Goal: Task Accomplishment & Management: Complete application form

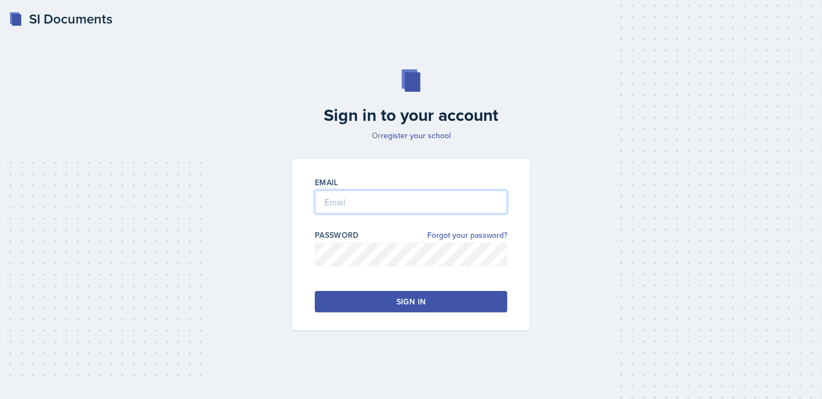
click at [413, 207] on input "email" at bounding box center [411, 201] width 192 height 23
type input "[EMAIL_ADDRESS][DOMAIN_NAME]"
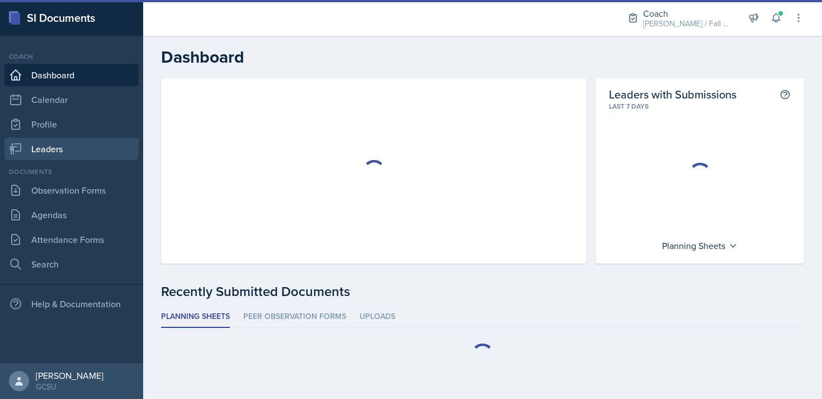
click at [58, 147] on link "Leaders" at bounding box center [71, 149] width 134 height 22
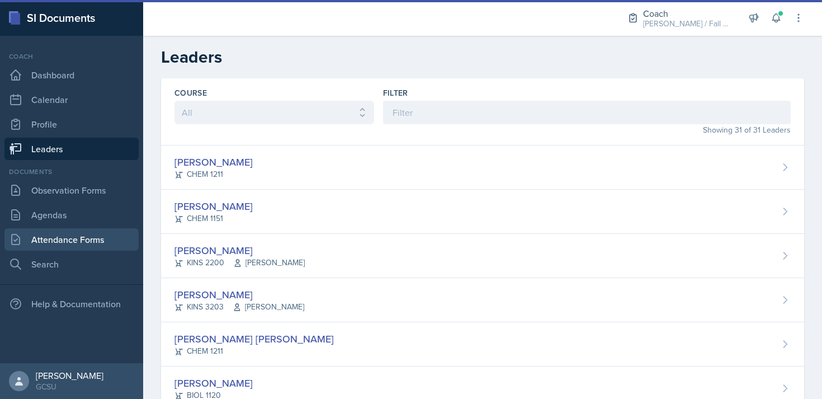
click at [81, 245] on link "Attendance Forms" at bounding box center [71, 239] width 134 height 22
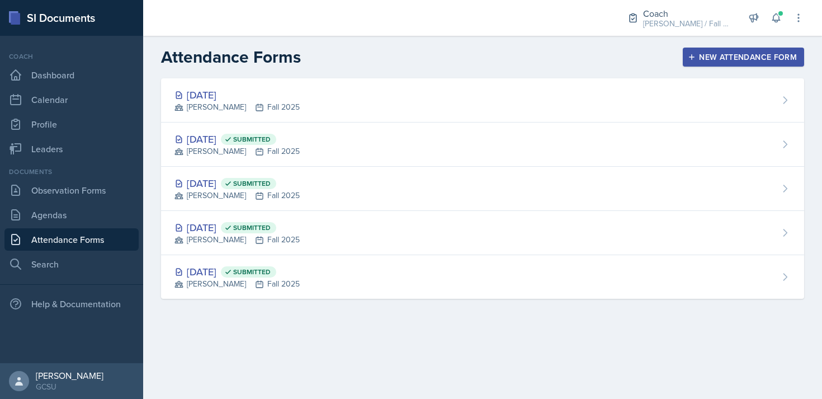
click at [745, 54] on div "New Attendance Form" at bounding box center [743, 57] width 107 height 9
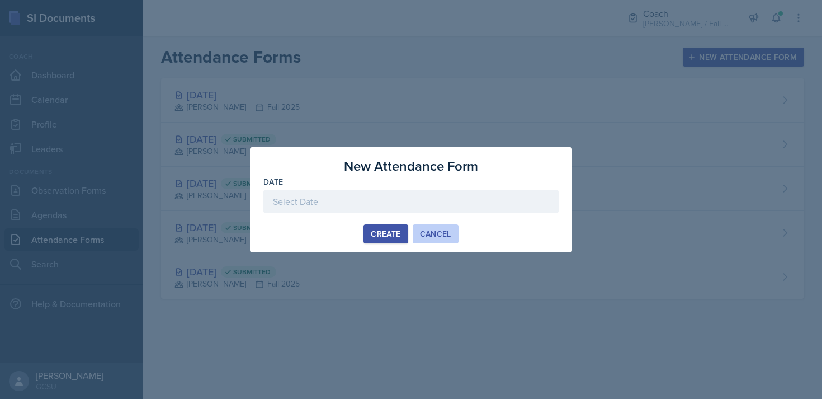
click at [431, 233] on div "Cancel" at bounding box center [435, 233] width 31 height 9
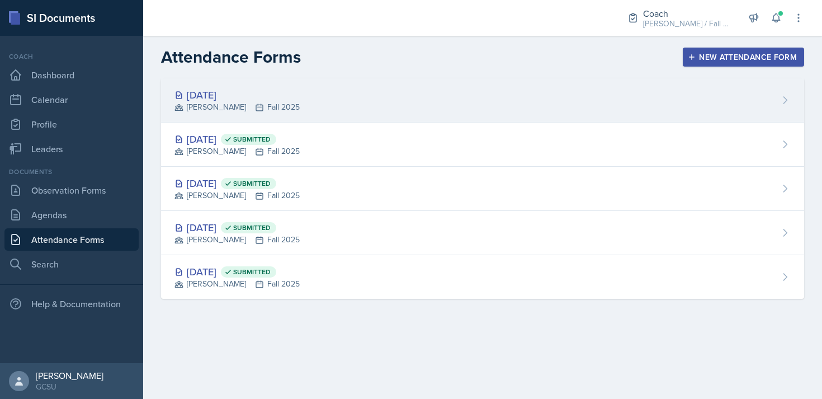
click at [358, 110] on div "[DATE] [PERSON_NAME] Fall 2025" at bounding box center [482, 100] width 643 height 44
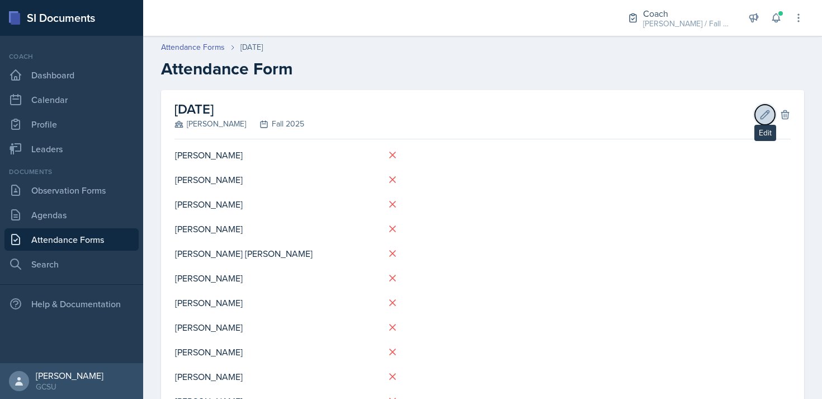
click at [762, 118] on icon at bounding box center [765, 114] width 8 height 8
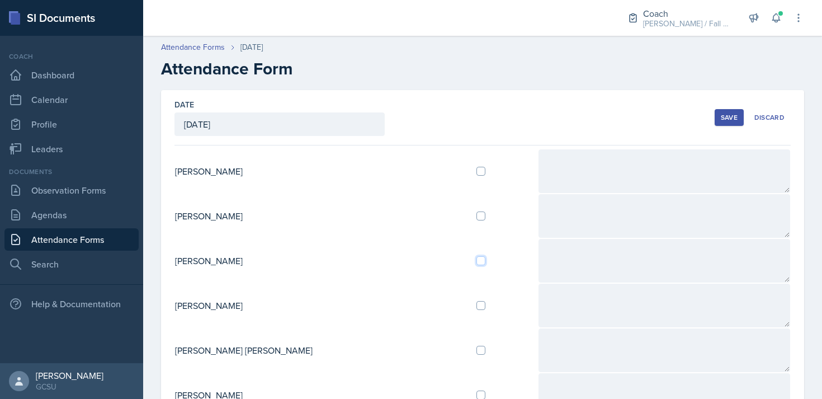
click at [476, 258] on input "checkbox" at bounding box center [480, 260] width 9 height 9
checkbox input "true"
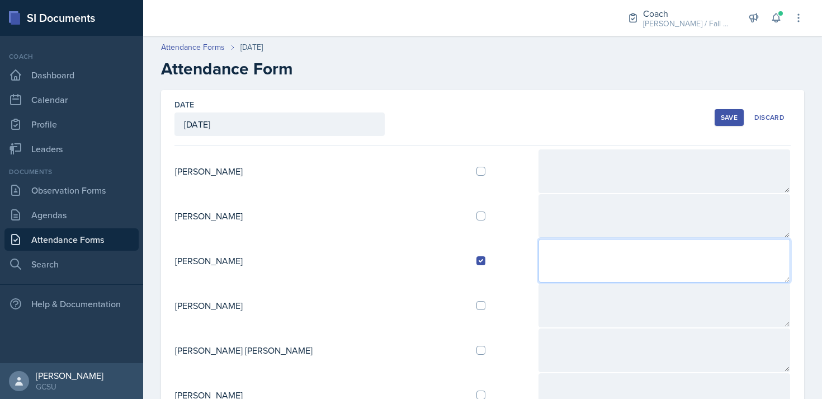
click at [539, 258] on textarea at bounding box center [665, 261] width 252 height 44
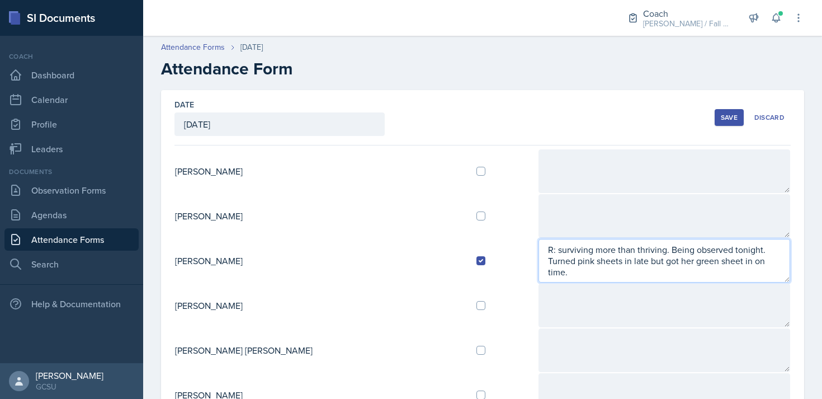
type textarea "R: surviving more than thriving. Being observed tonight. Turned pink sheets in …"
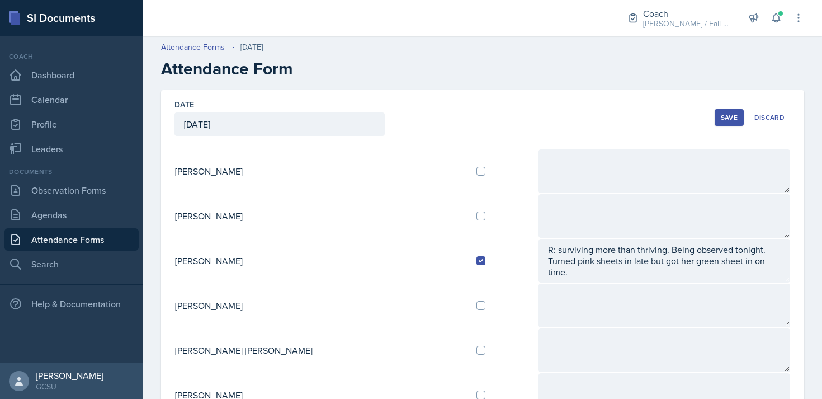
click at [476, 306] on div at bounding box center [502, 305] width 53 height 9
click at [476, 304] on input "checkbox" at bounding box center [480, 305] width 9 height 9
checkbox input "true"
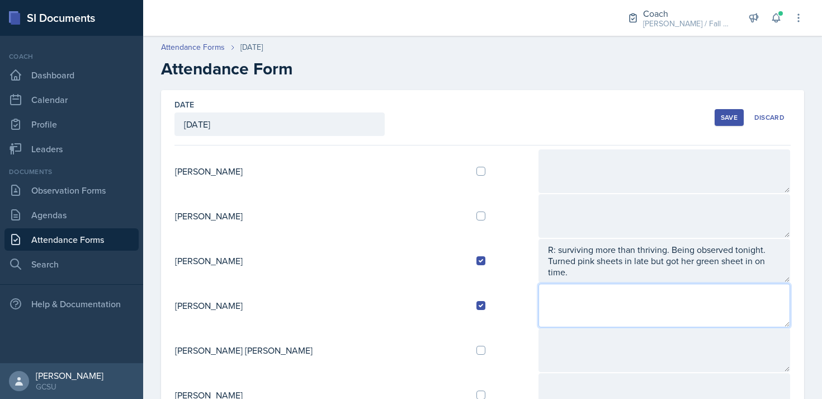
click at [545, 312] on textarea at bounding box center [665, 306] width 252 height 44
type textarea "[PERSON_NAME] coach"
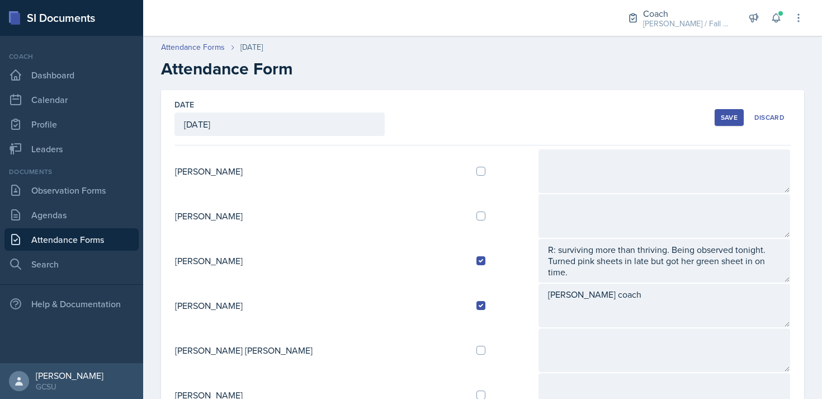
click at [605, 77] on h2 "Attendance Form" at bounding box center [482, 69] width 643 height 20
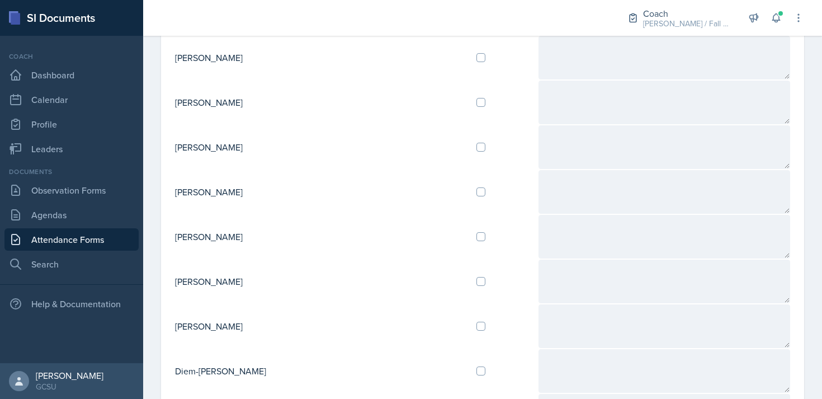
scroll to position [442, 0]
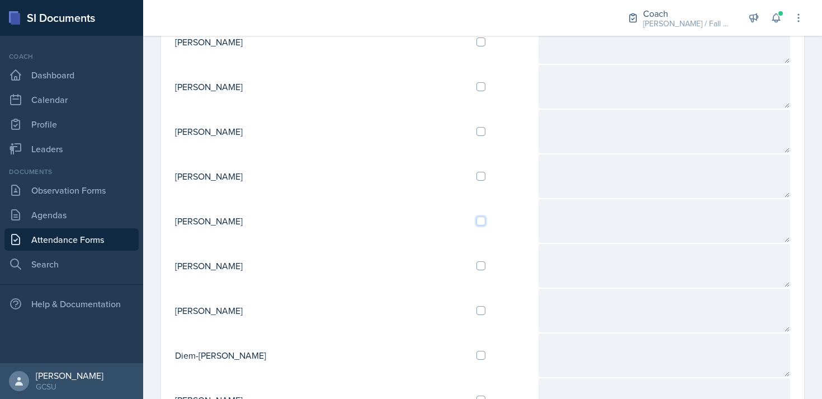
click at [476, 219] on input "checkbox" at bounding box center [480, 220] width 9 height 9
checkbox input "true"
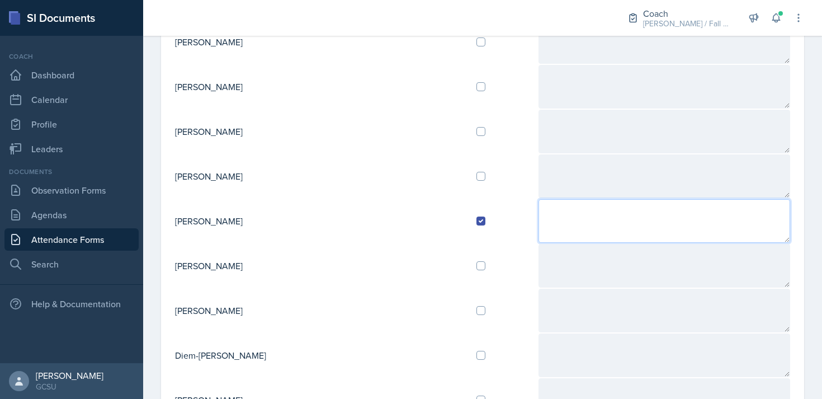
click at [539, 221] on textarea at bounding box center [665, 221] width 252 height 44
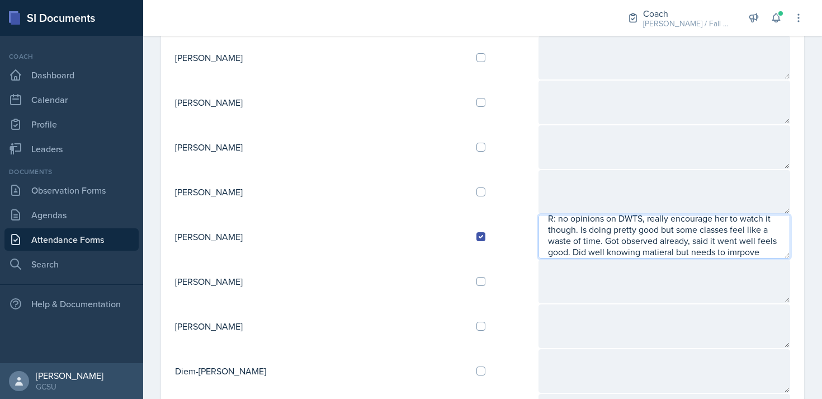
scroll to position [0, 0]
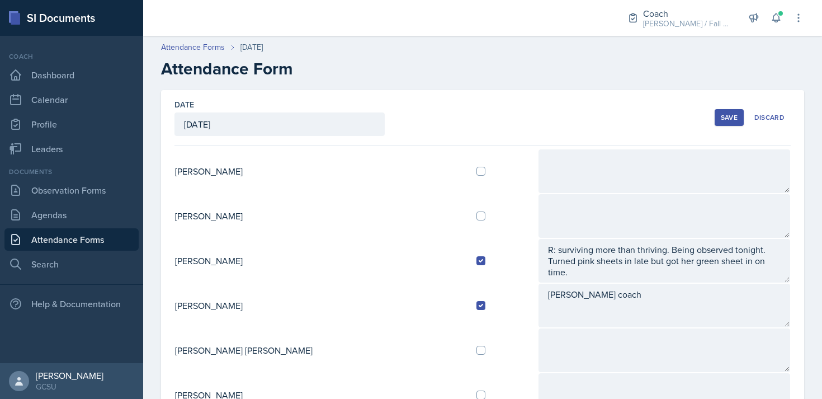
type textarea "R: no opinions on DWTS, really encourage her to watch it though. Is doing prett…"
click at [727, 115] on div "Save" at bounding box center [729, 117] width 17 height 9
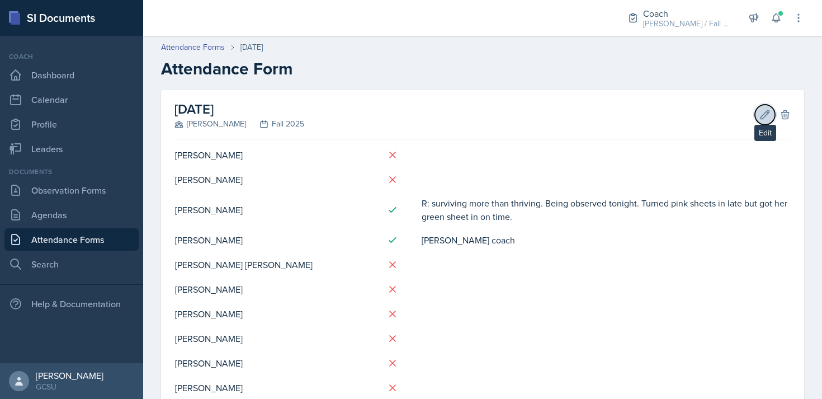
click at [762, 115] on icon at bounding box center [765, 114] width 8 height 8
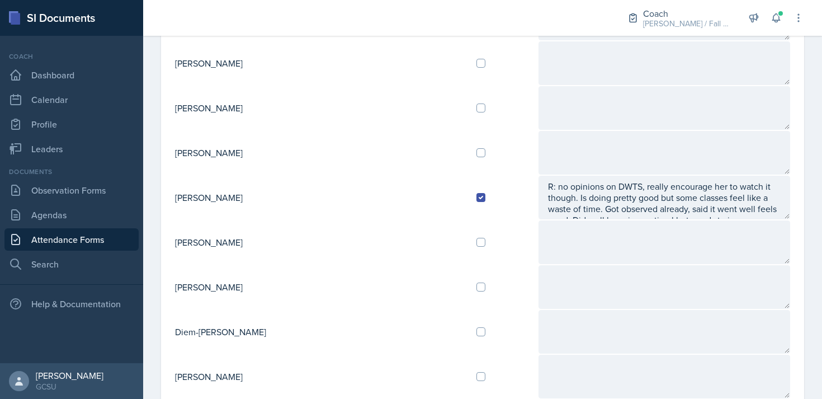
scroll to position [474, 0]
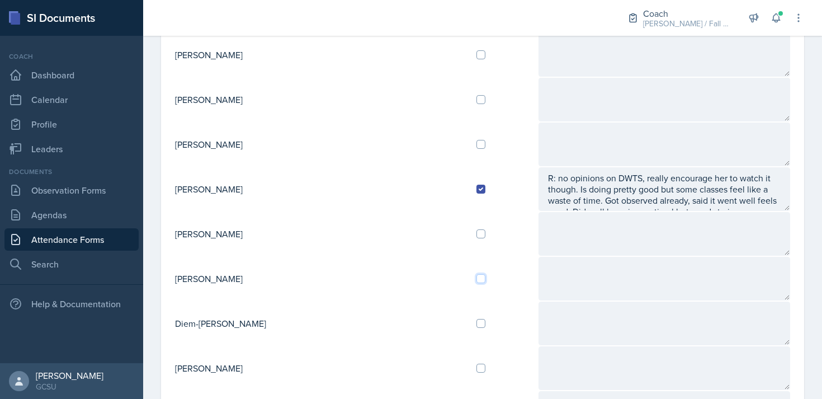
click at [476, 277] on input "checkbox" at bounding box center [480, 278] width 9 height 9
checkbox input "true"
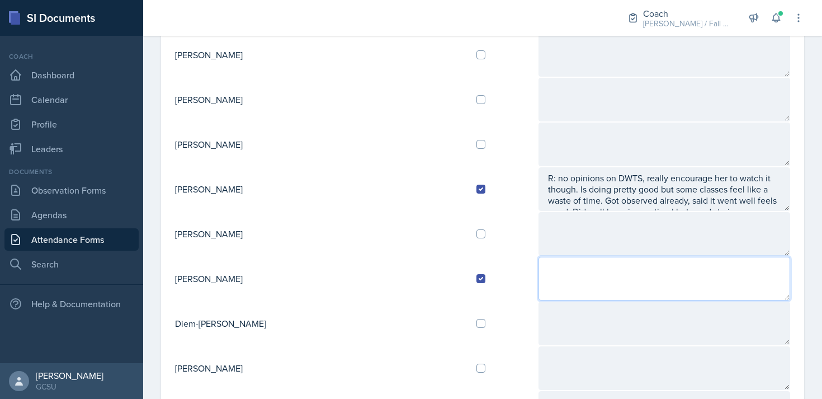
click at [539, 267] on textarea at bounding box center [665, 279] width 252 height 44
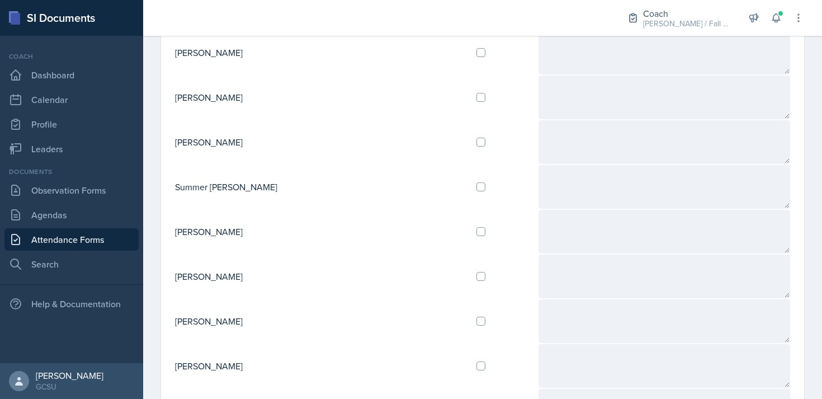
scroll to position [1020, 0]
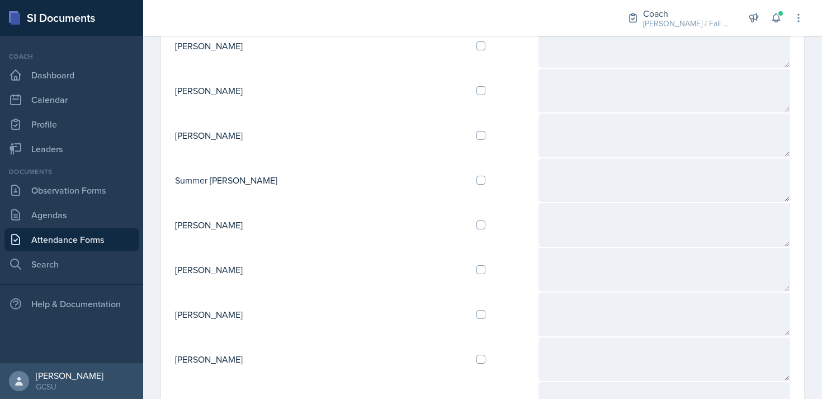
type textarea "R: She's okay, she has had the best turn out this semster yet. Getting observed…"
click at [476, 266] on input "checkbox" at bounding box center [480, 269] width 9 height 9
checkbox input "true"
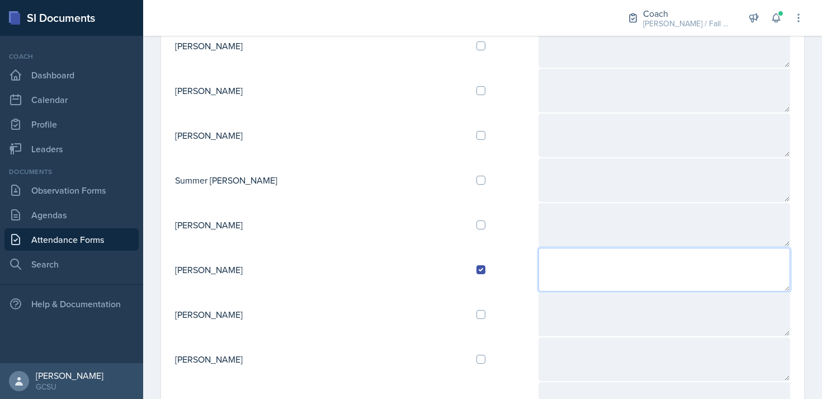
click at [539, 268] on textarea at bounding box center [665, 270] width 252 height 44
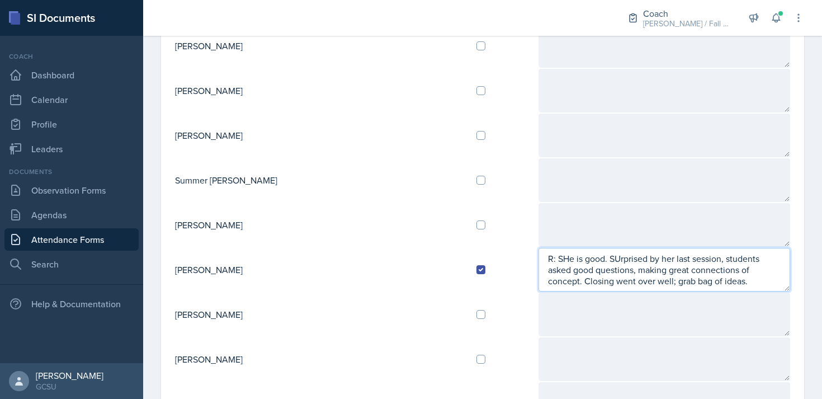
click at [539, 259] on textarea "R: SHe is good. SUrprised by her last session, students asked good questions, m…" at bounding box center [665, 270] width 252 height 44
click at [564, 258] on textarea "R: She is good. SUrprised by her last session, students asked good questions, m…" at bounding box center [665, 270] width 252 height 44
click at [574, 282] on textarea "R: She is good. Surprised by her last session, students asked good questions, m…" at bounding box center [665, 270] width 252 height 44
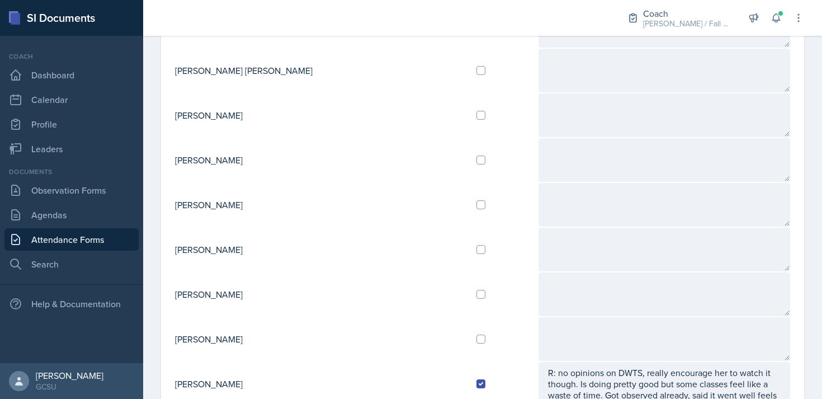
scroll to position [0, 0]
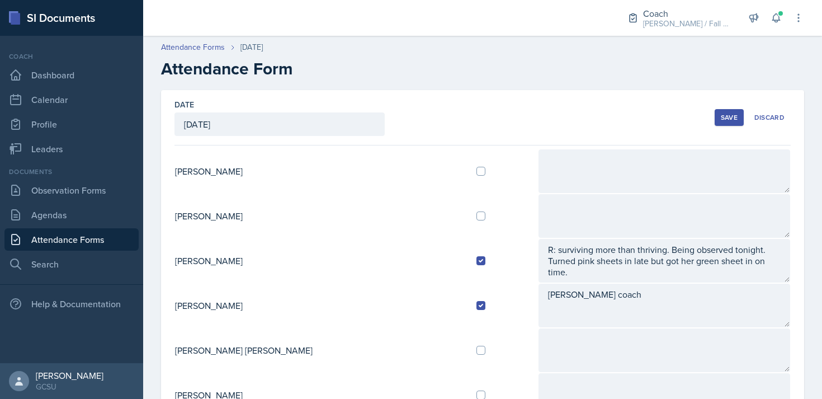
type textarea "R: She is good. Surprised by her last session, students asked good questions, m…"
click at [729, 119] on div "Save" at bounding box center [729, 117] width 17 height 9
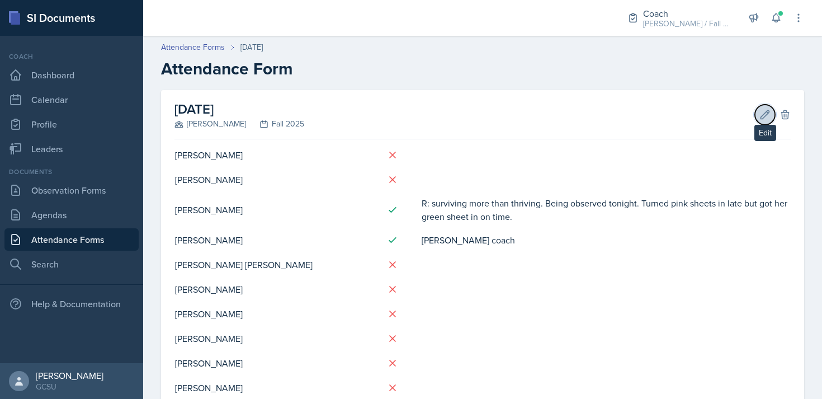
click at [770, 108] on button "Edit" at bounding box center [765, 115] width 20 height 20
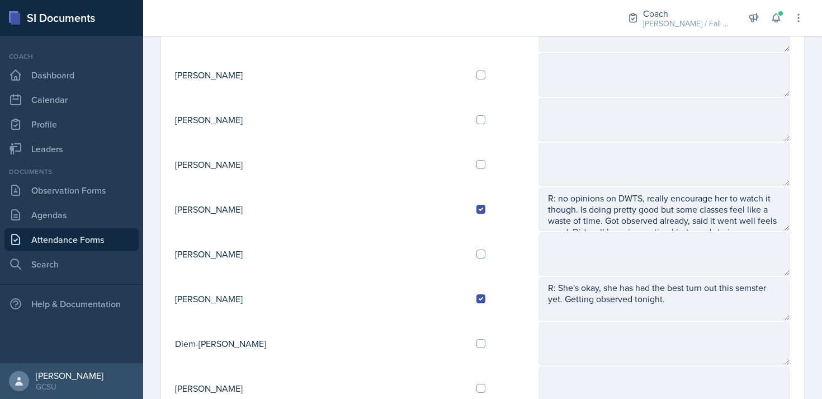
scroll to position [457, 0]
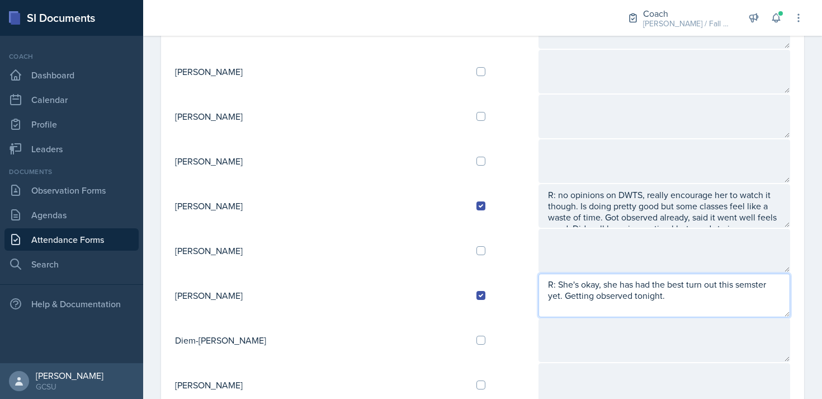
click at [577, 296] on textarea "R: She's okay, she has had the best turn out this semster yet. Getting observed…" at bounding box center [665, 295] width 252 height 44
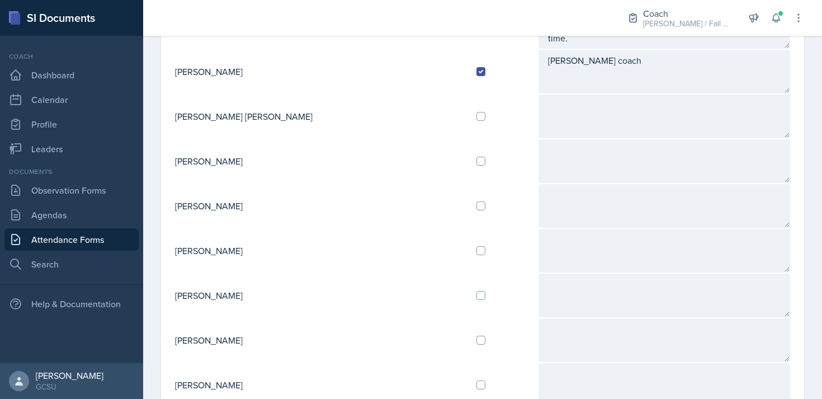
scroll to position [0, 0]
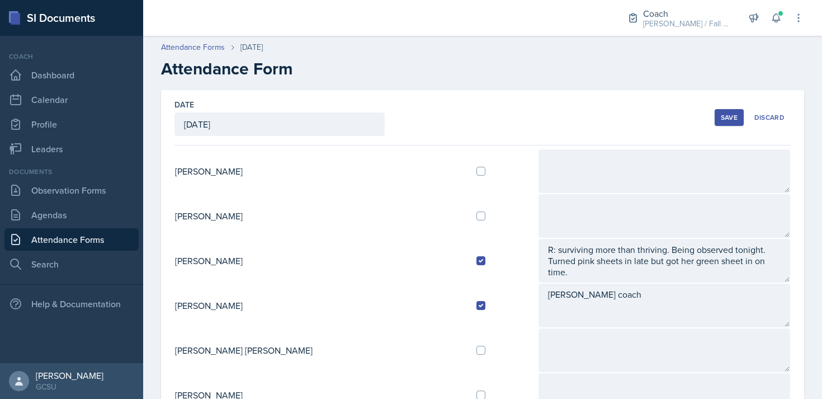
type textarea "R: She's okay, she has had the best turn out this semster yet. Getting observed…"
click at [726, 116] on div "Save" at bounding box center [729, 117] width 17 height 9
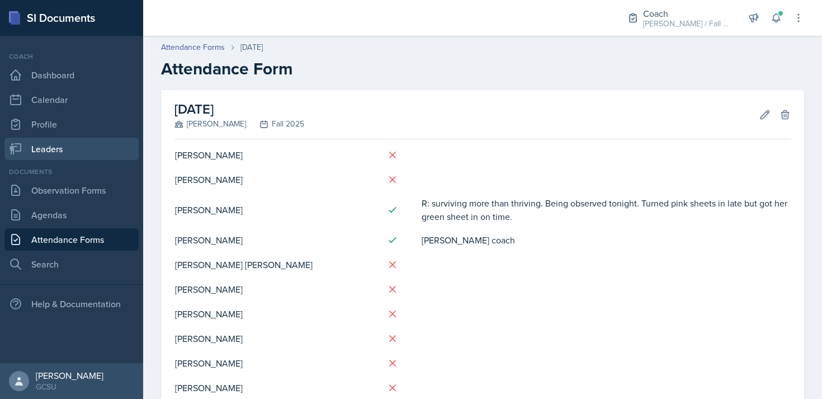
click at [48, 150] on link "Leaders" at bounding box center [71, 149] width 134 height 22
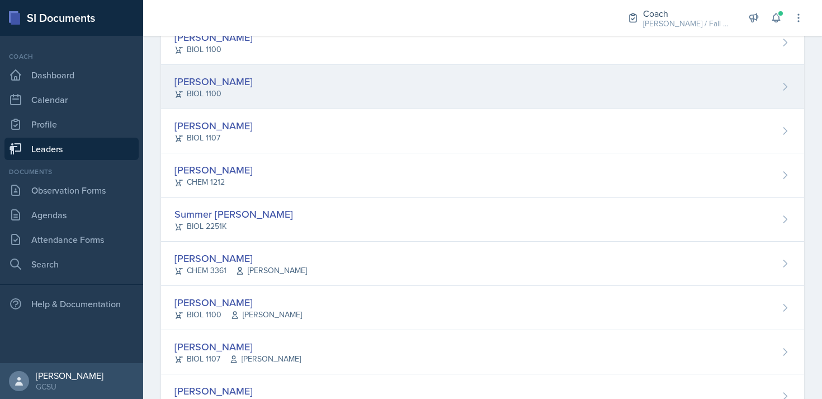
scroll to position [967, 0]
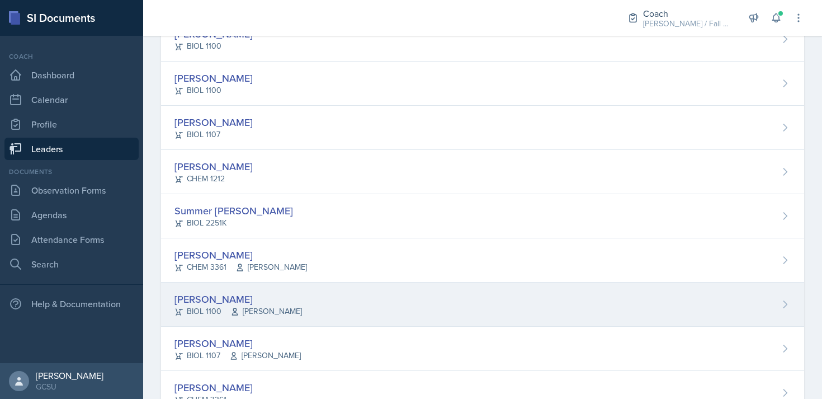
click at [229, 299] on div "[PERSON_NAME]" at bounding box center [238, 298] width 128 height 15
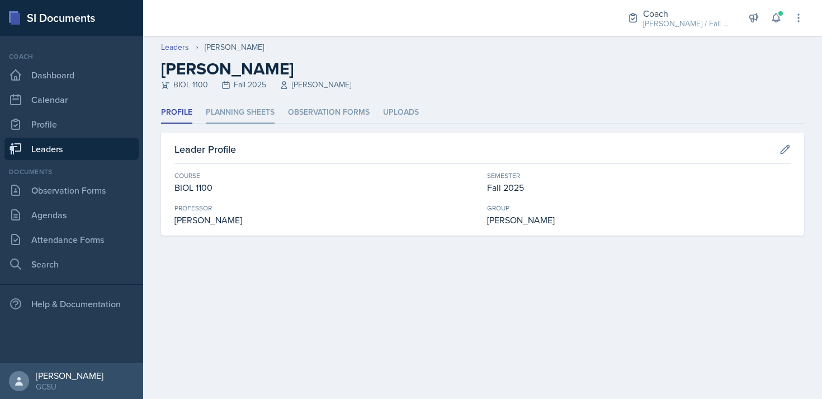
click at [247, 115] on li "Planning Sheets" at bounding box center [240, 113] width 69 height 22
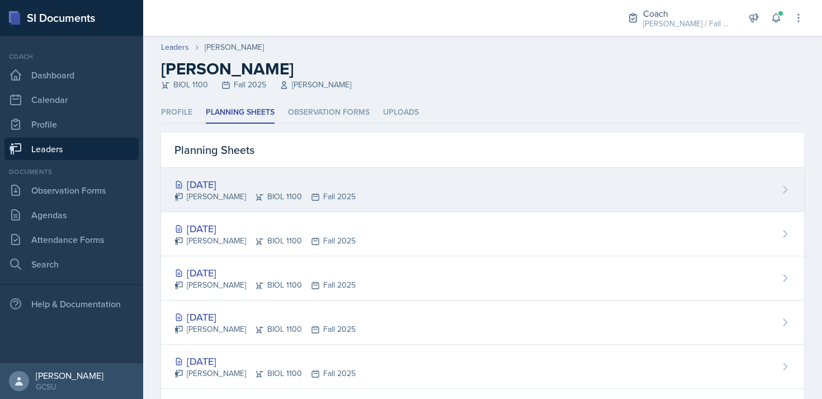
click at [317, 191] on div "[PERSON_NAME] BIOL 1100 Fall 2025" at bounding box center [264, 197] width 181 height 12
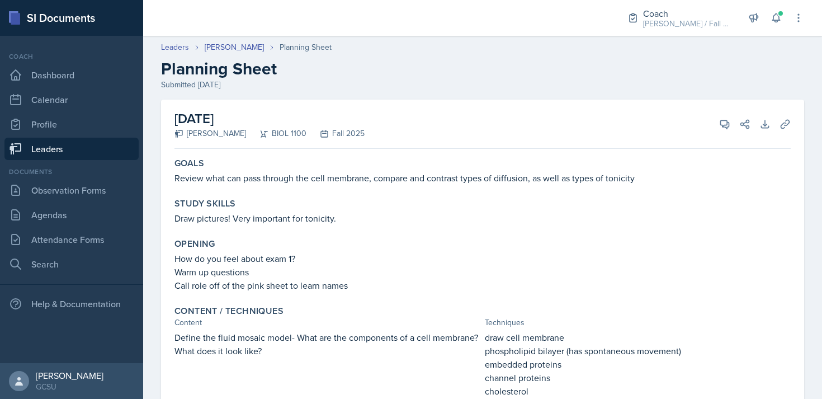
scroll to position [377, 0]
